Goal: Task Accomplishment & Management: Use online tool/utility

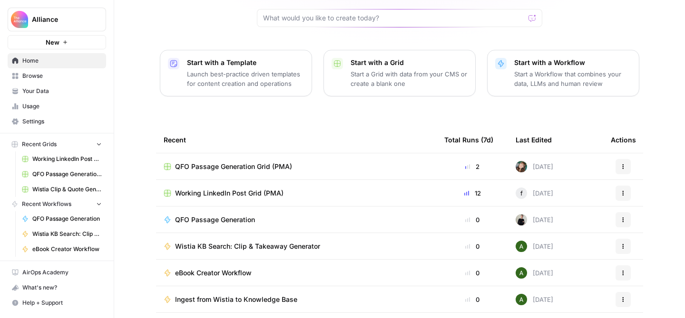
scroll to position [107, 0]
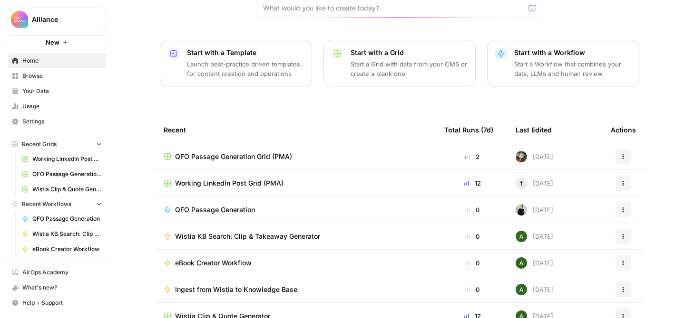
click at [239, 152] on span "QFO Passage Generation Grid (PMA)" at bounding box center [233, 157] width 117 height 10
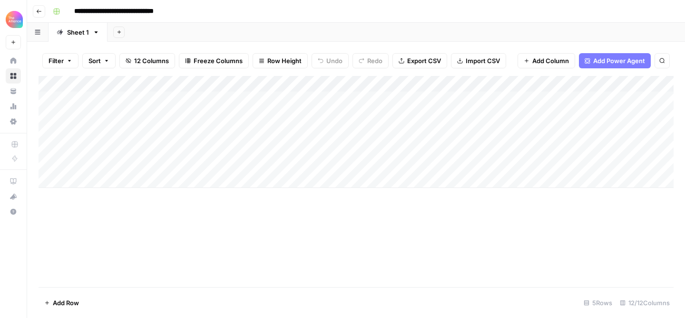
click at [206, 86] on div "Add Column" at bounding box center [356, 132] width 635 height 112
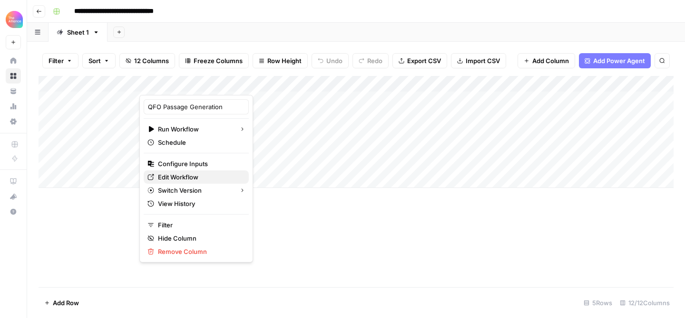
click at [191, 178] on span "Edit Workflow" at bounding box center [199, 178] width 83 height 10
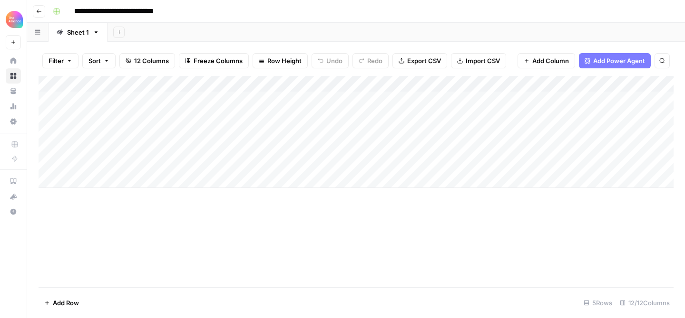
click at [107, 134] on div "Add Column" at bounding box center [356, 132] width 635 height 112
